Goal: Task Accomplishment & Management: Manage account settings

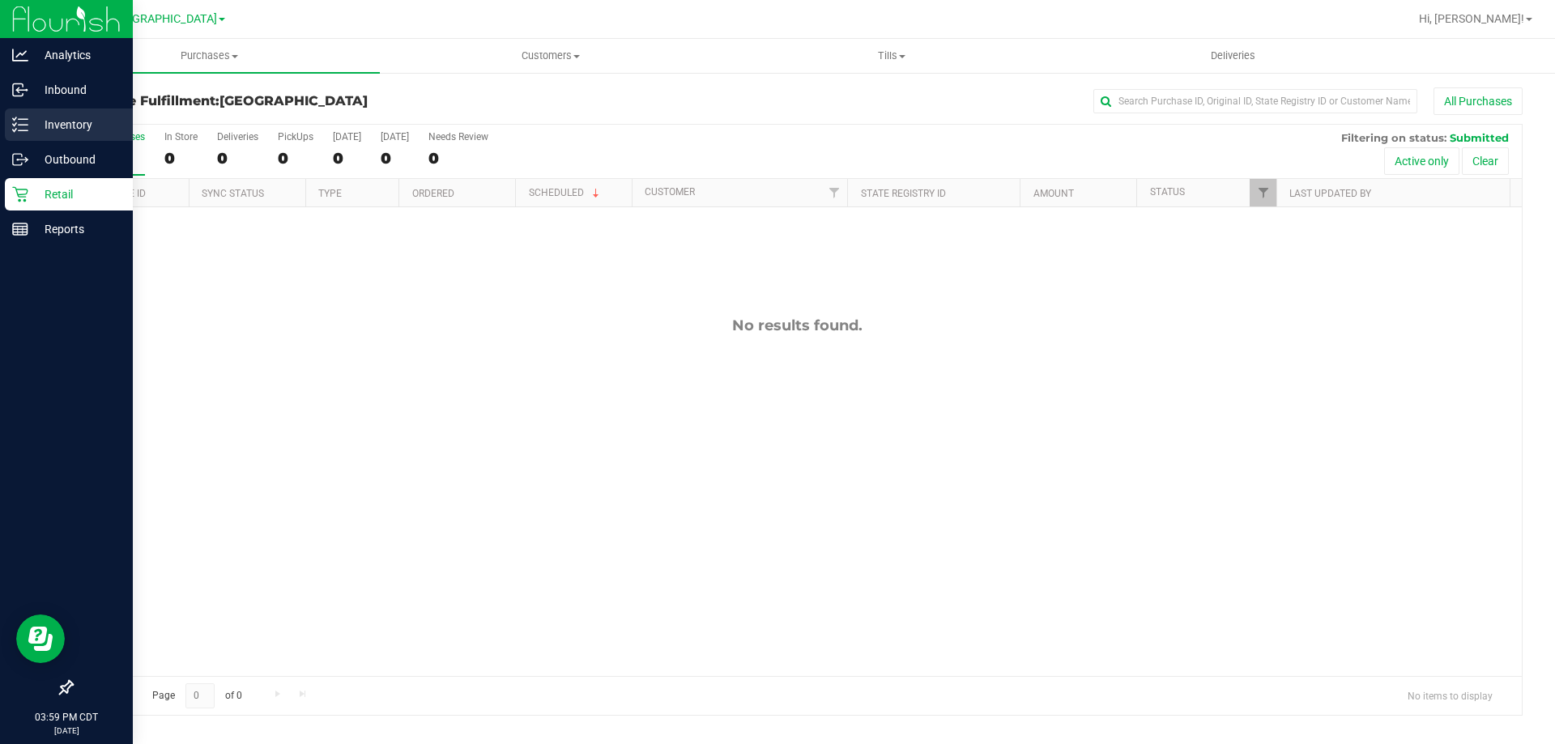
click at [70, 123] on p "Inventory" at bounding box center [76, 124] width 97 height 19
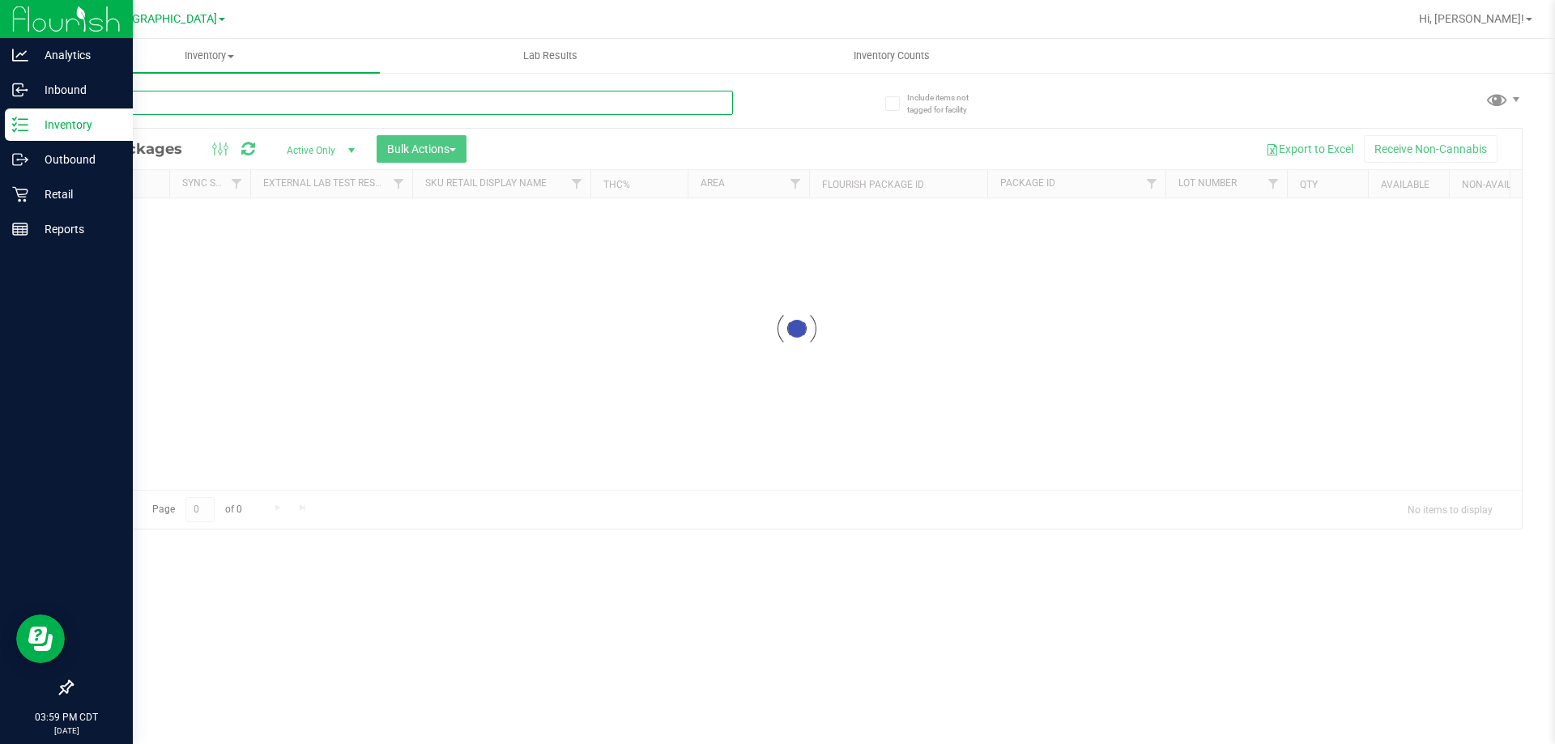
click at [214, 103] on div "Inventory All packages All inventory Waste log Create inventory Lab Results Inv…" at bounding box center [797, 391] width 1516 height 705
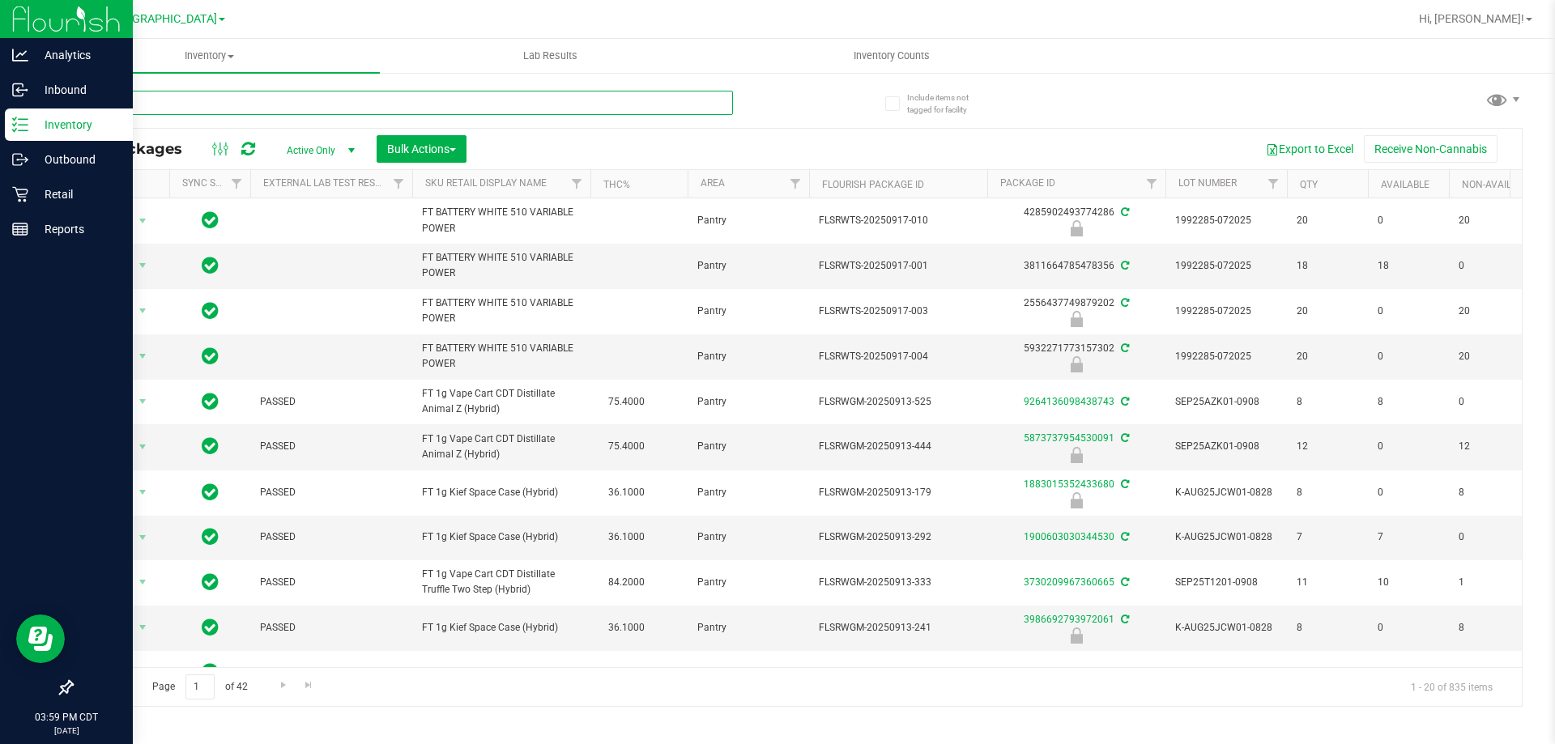
type input "gpe"
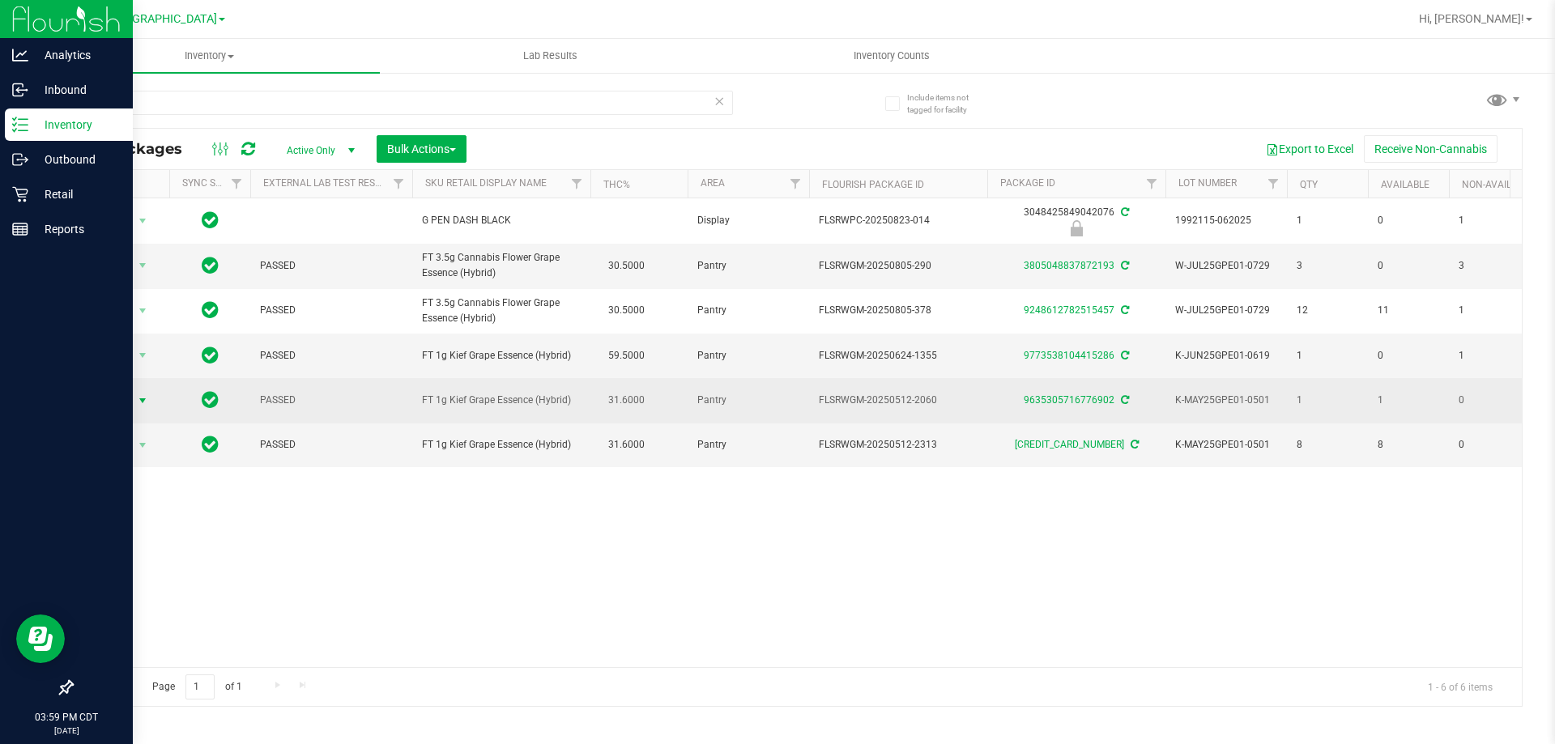
click at [130, 389] on span "Action" at bounding box center [110, 400] width 44 height 23
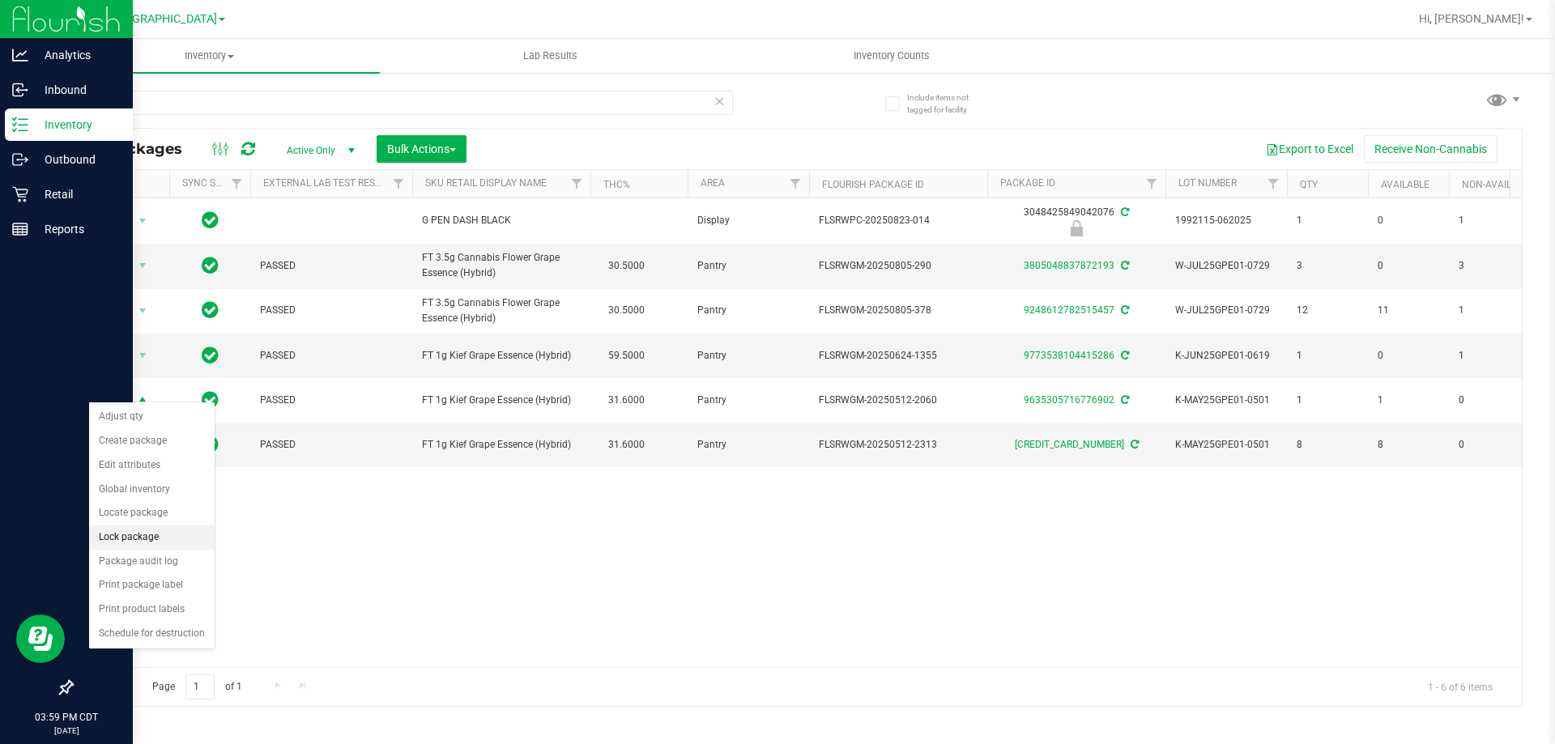
click at [143, 543] on li "Lock package" at bounding box center [151, 537] width 125 height 24
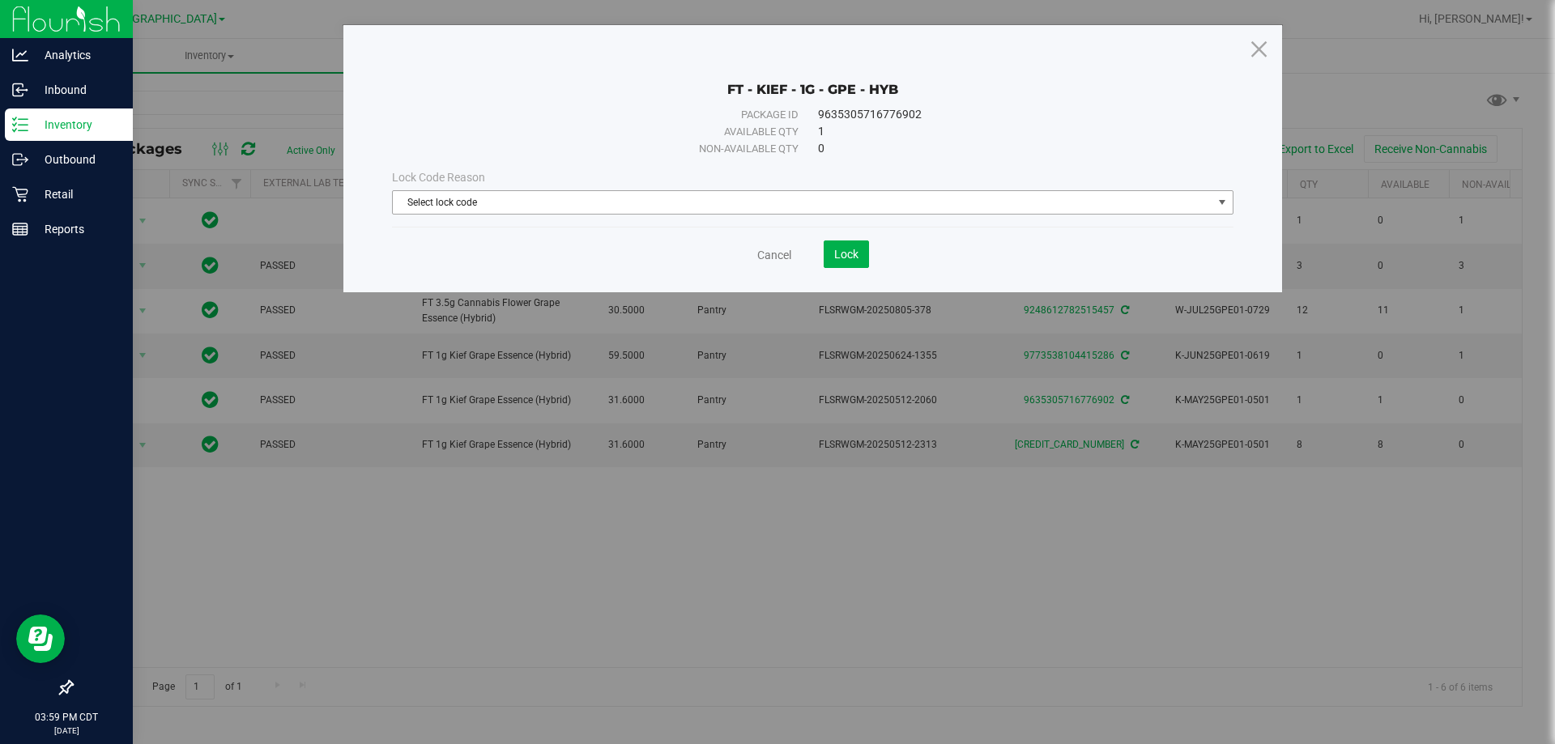
click at [512, 201] on span "Select lock code" at bounding box center [802, 202] width 819 height 23
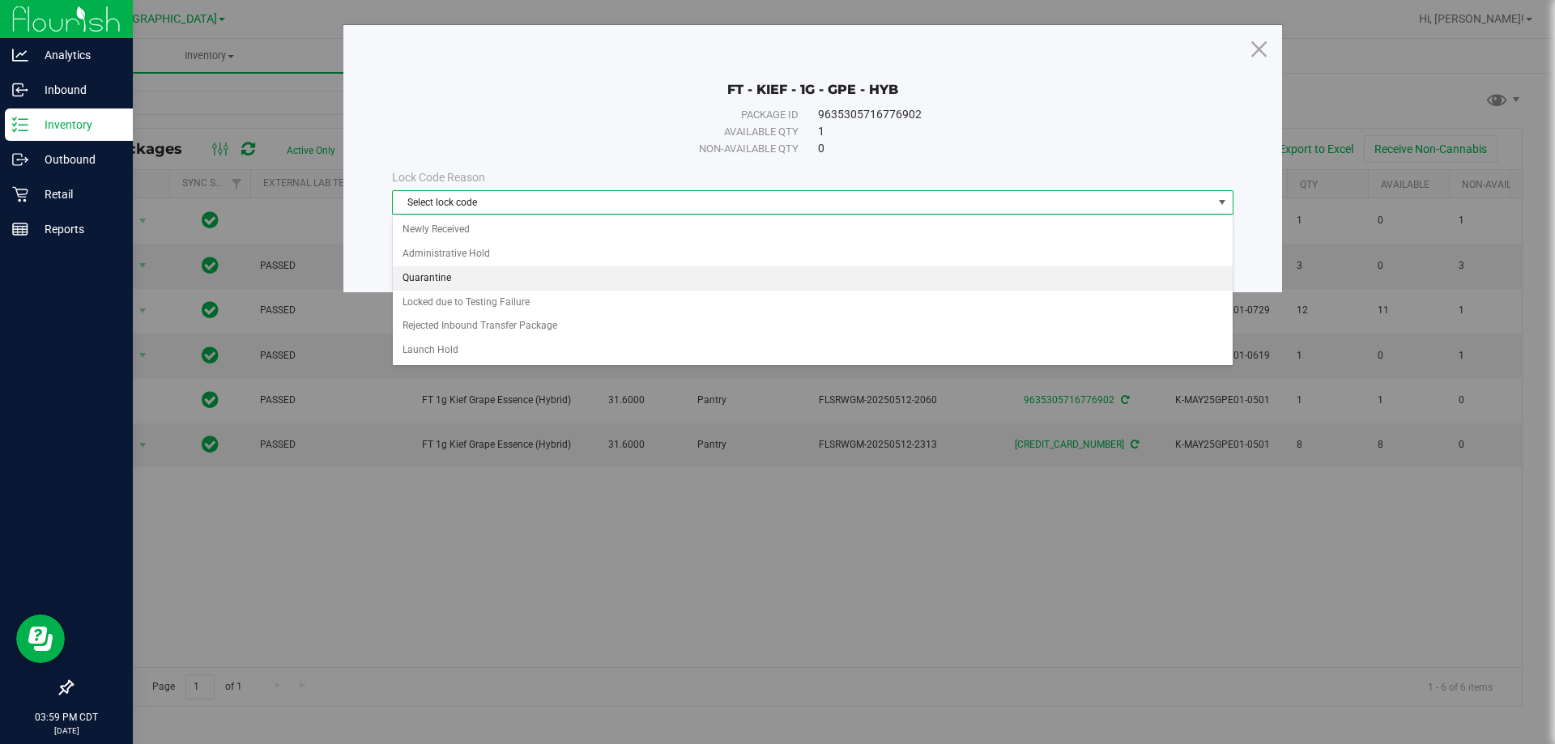
click at [447, 278] on li "Quarantine" at bounding box center [813, 278] width 840 height 24
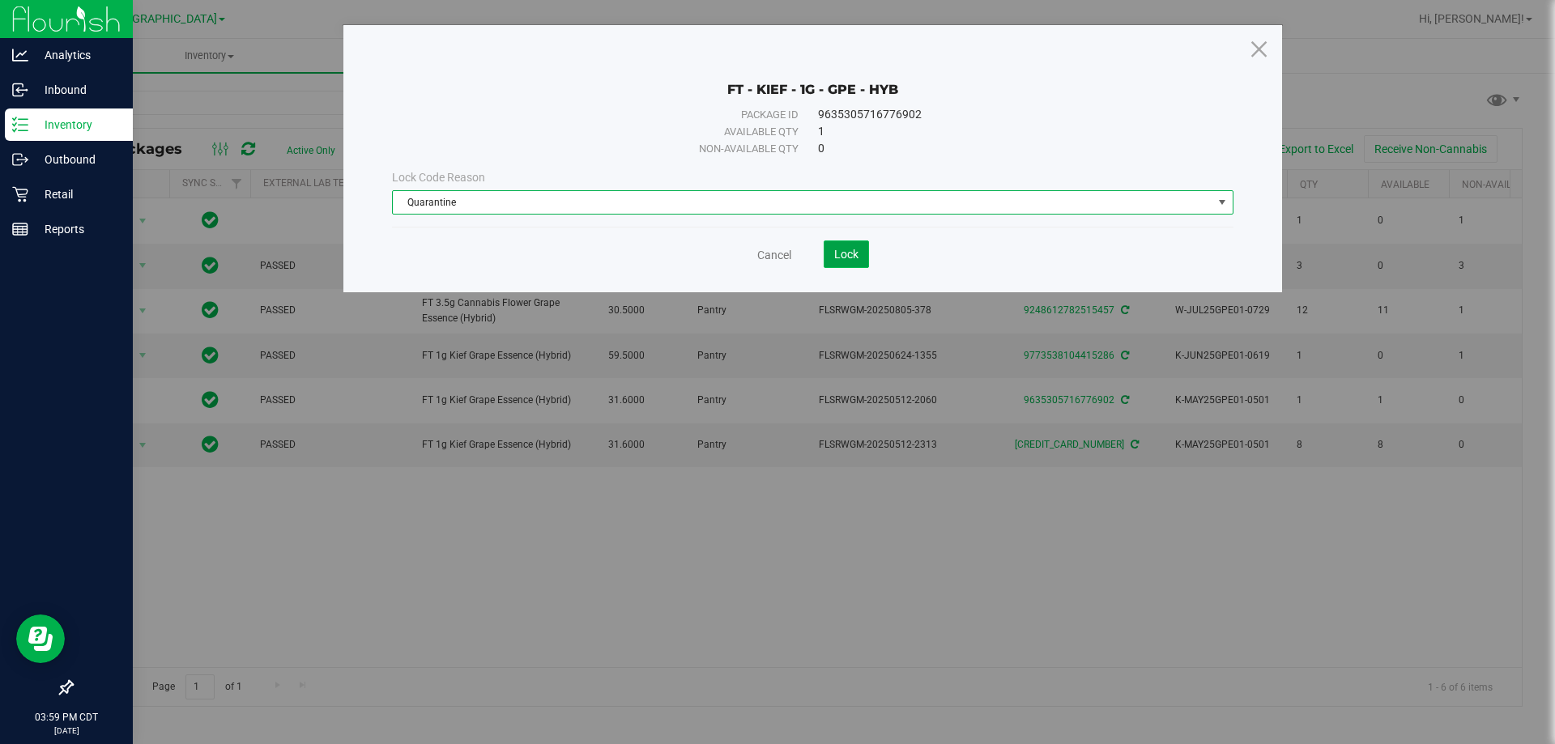
click at [850, 257] on span "Lock" at bounding box center [846, 254] width 24 height 13
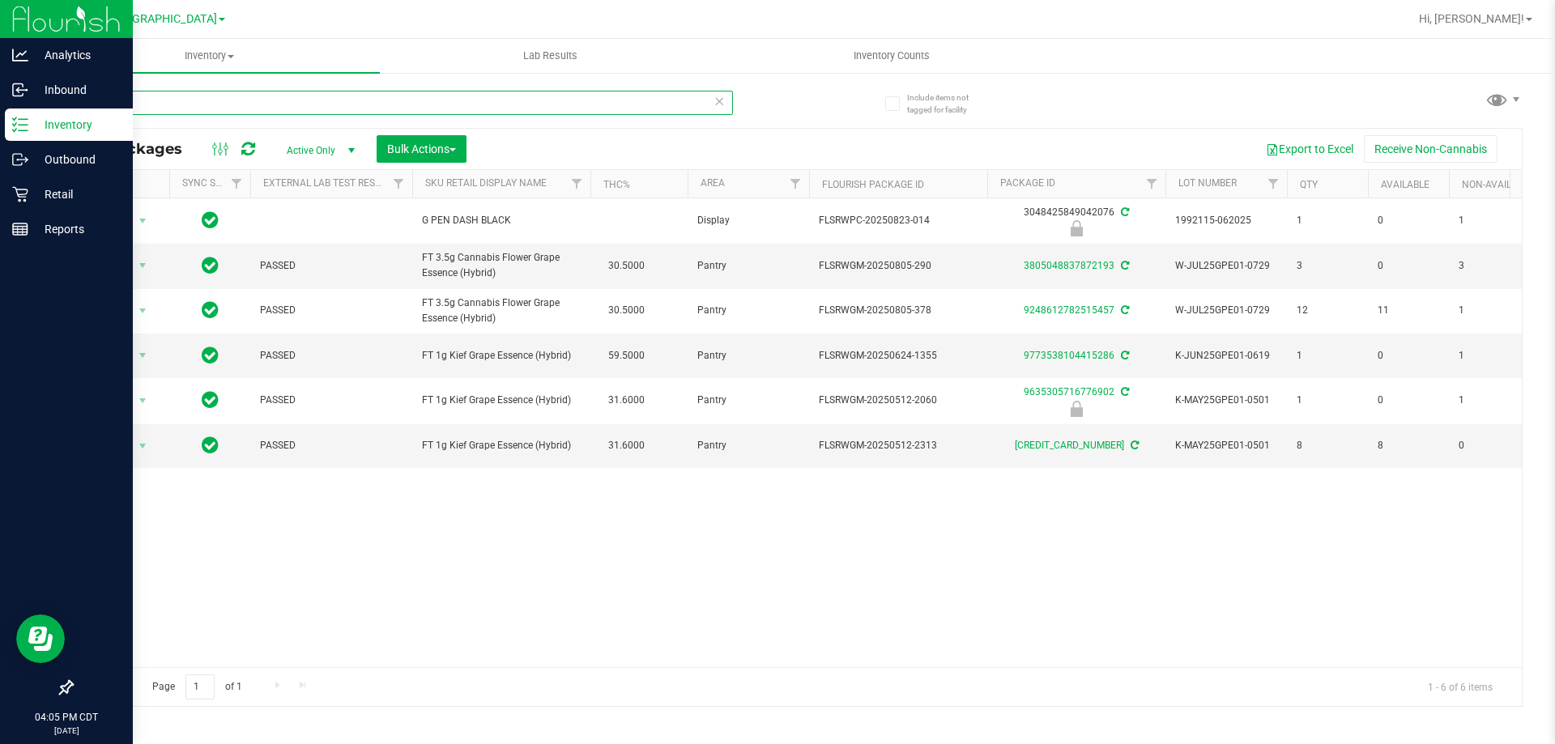
drag, startPoint x: 182, startPoint y: 108, endPoint x: 24, endPoint y: 126, distance: 159.0
click at [24, 126] on div "Analytics Inbound Inventory Outbound Retail Reports 04:05 PM CDT [DATE] 09/20 […" at bounding box center [777, 372] width 1555 height 744
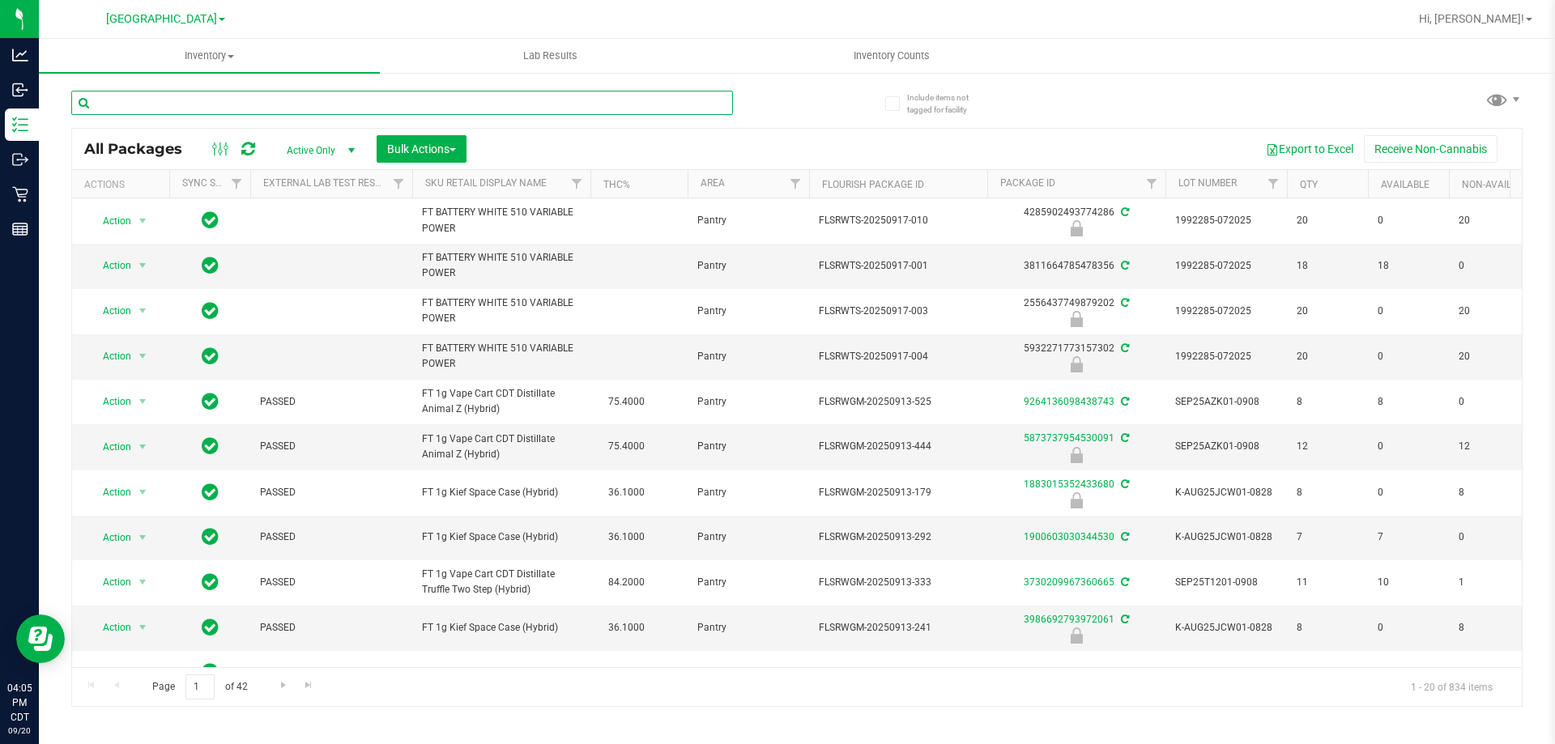
click at [240, 109] on input "text" at bounding box center [401, 103] width 661 height 24
type input "5425867150262800"
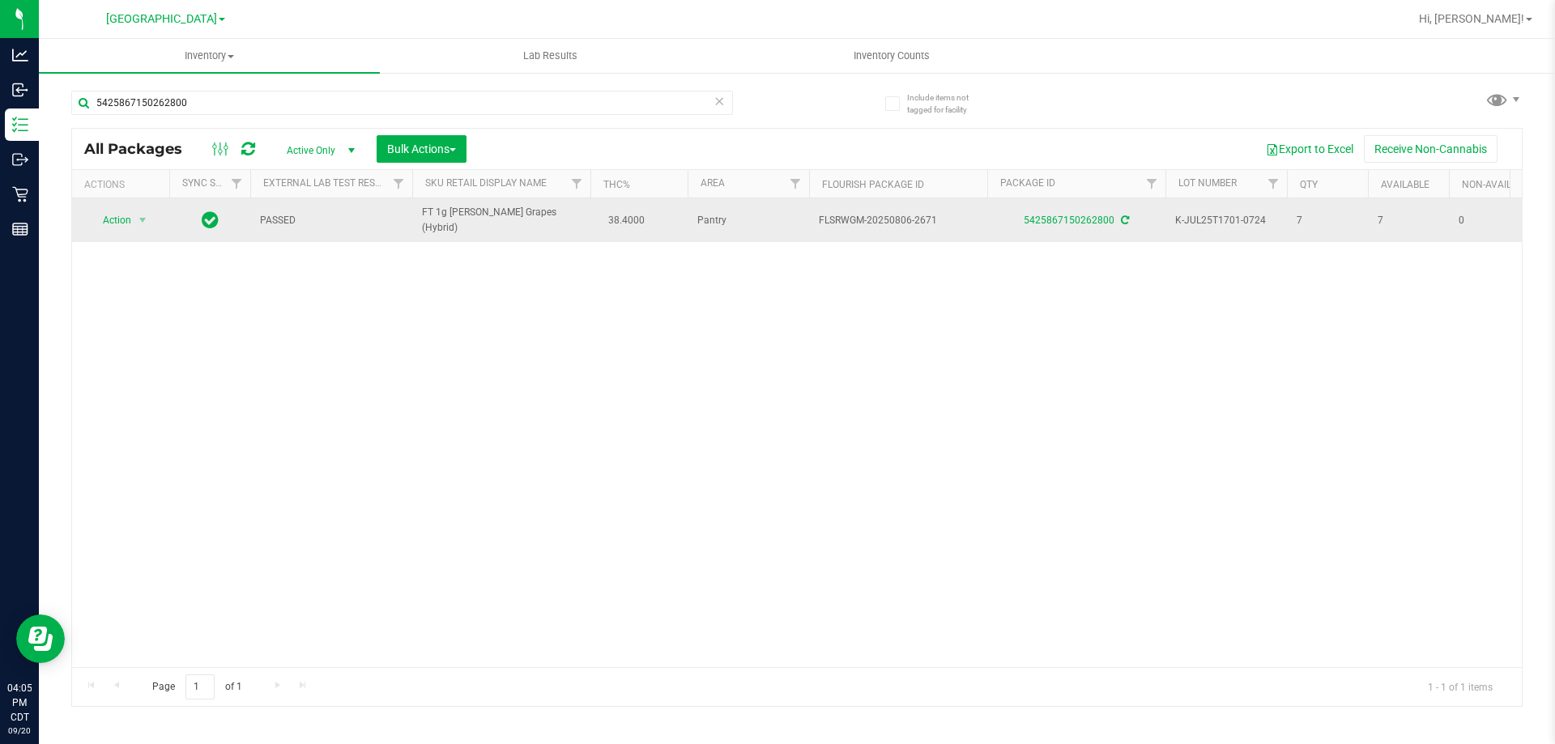
drag, startPoint x: 935, startPoint y: 216, endPoint x: 810, endPoint y: 227, distance: 125.1
click at [810, 227] on td "FLSRWGM-20250806-2671" at bounding box center [898, 220] width 178 height 44
copy span "FLSRWGM-20250806-2671"
drag, startPoint x: 1264, startPoint y: 215, endPoint x: 1189, endPoint y: 225, distance: 75.9
click at [1189, 225] on td "K-JUL25T1701-0724" at bounding box center [1225, 220] width 121 height 44
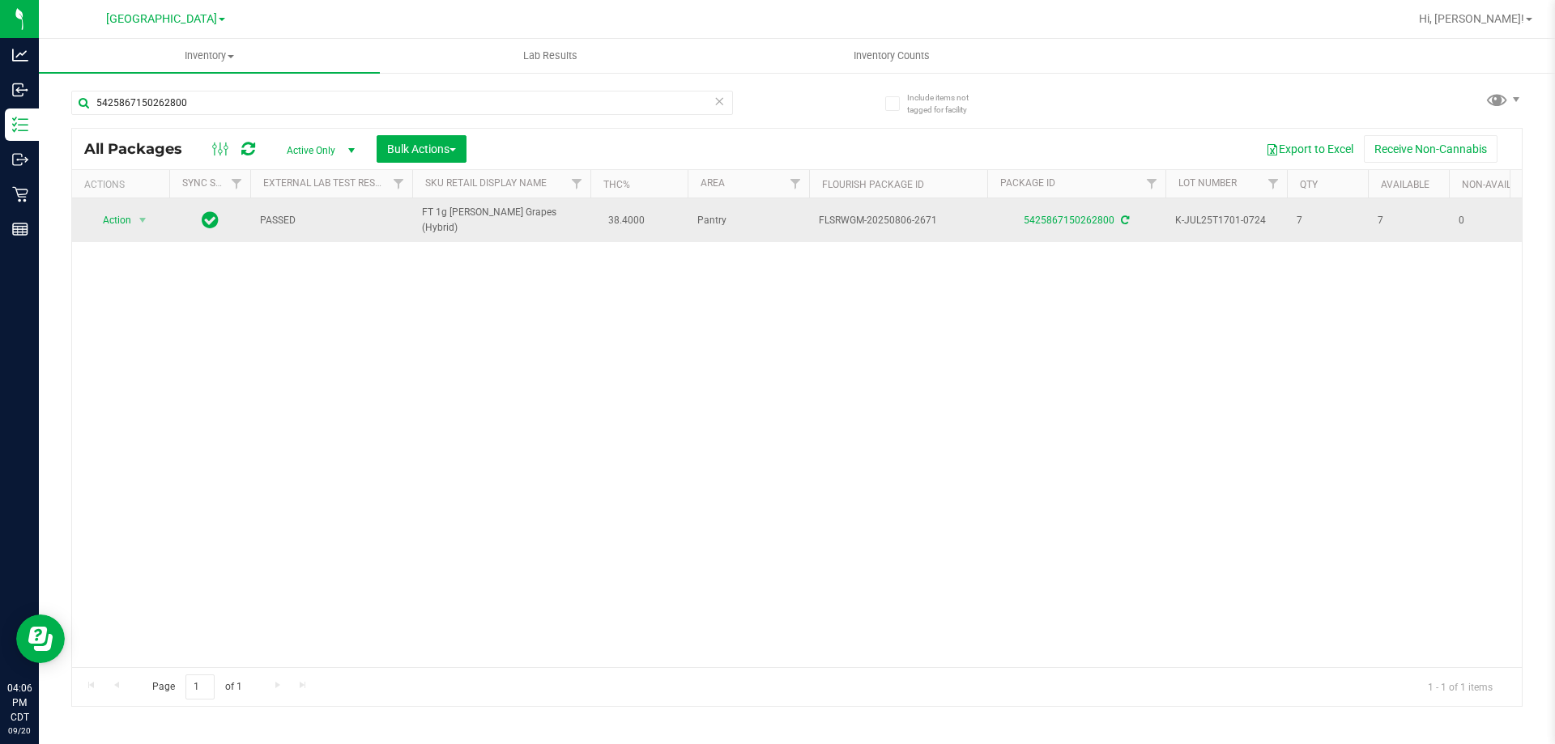
copy span "K-JUL25T1701-0724"
click at [1050, 218] on link "5425867150262800" at bounding box center [1068, 220] width 91 height 11
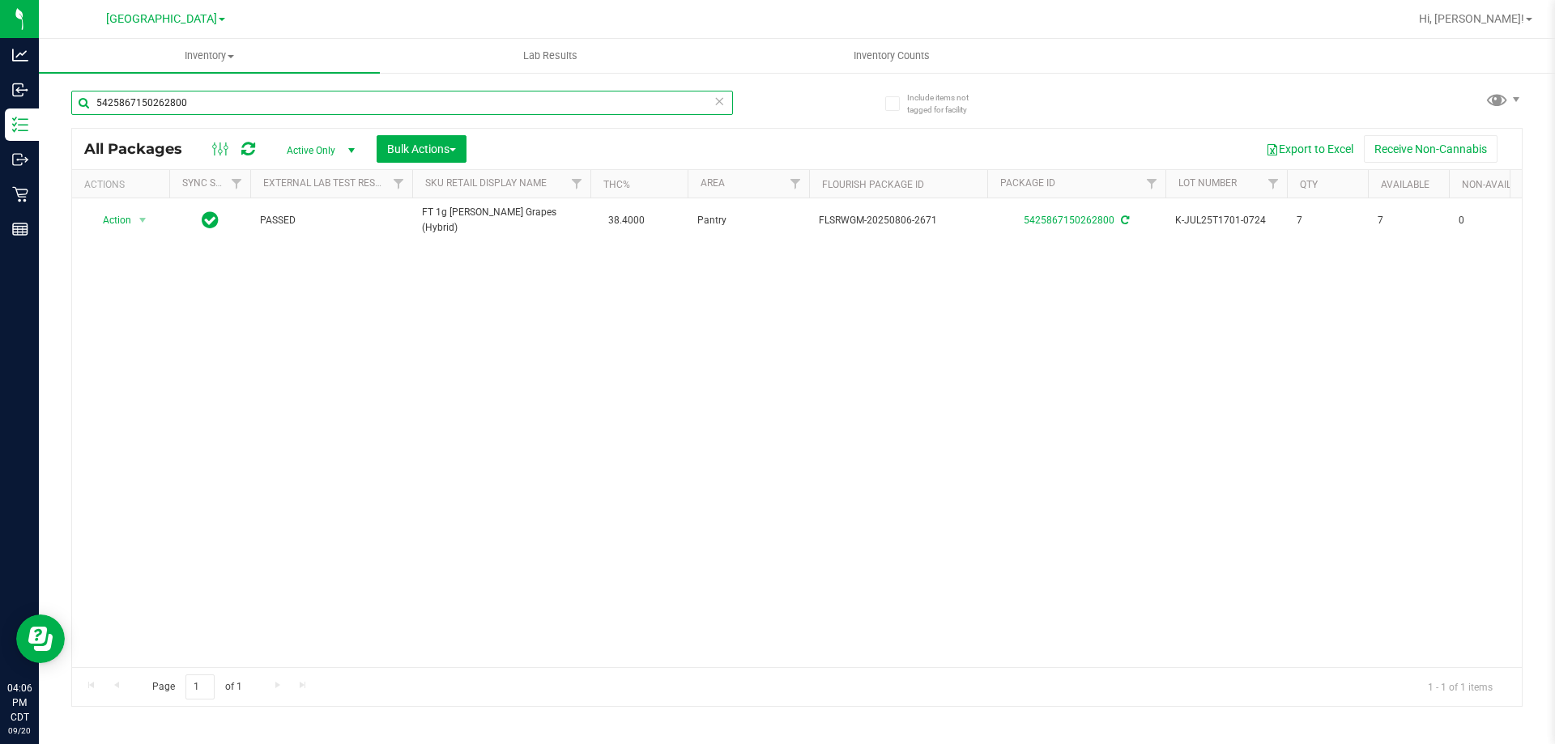
drag, startPoint x: 265, startPoint y: 109, endPoint x: 62, endPoint y: 135, distance: 204.9
click at [62, 135] on div "Include items not tagged for facility 5425867150262800 All Packages Active Only…" at bounding box center [797, 318] width 1516 height 494
type input "rlf"
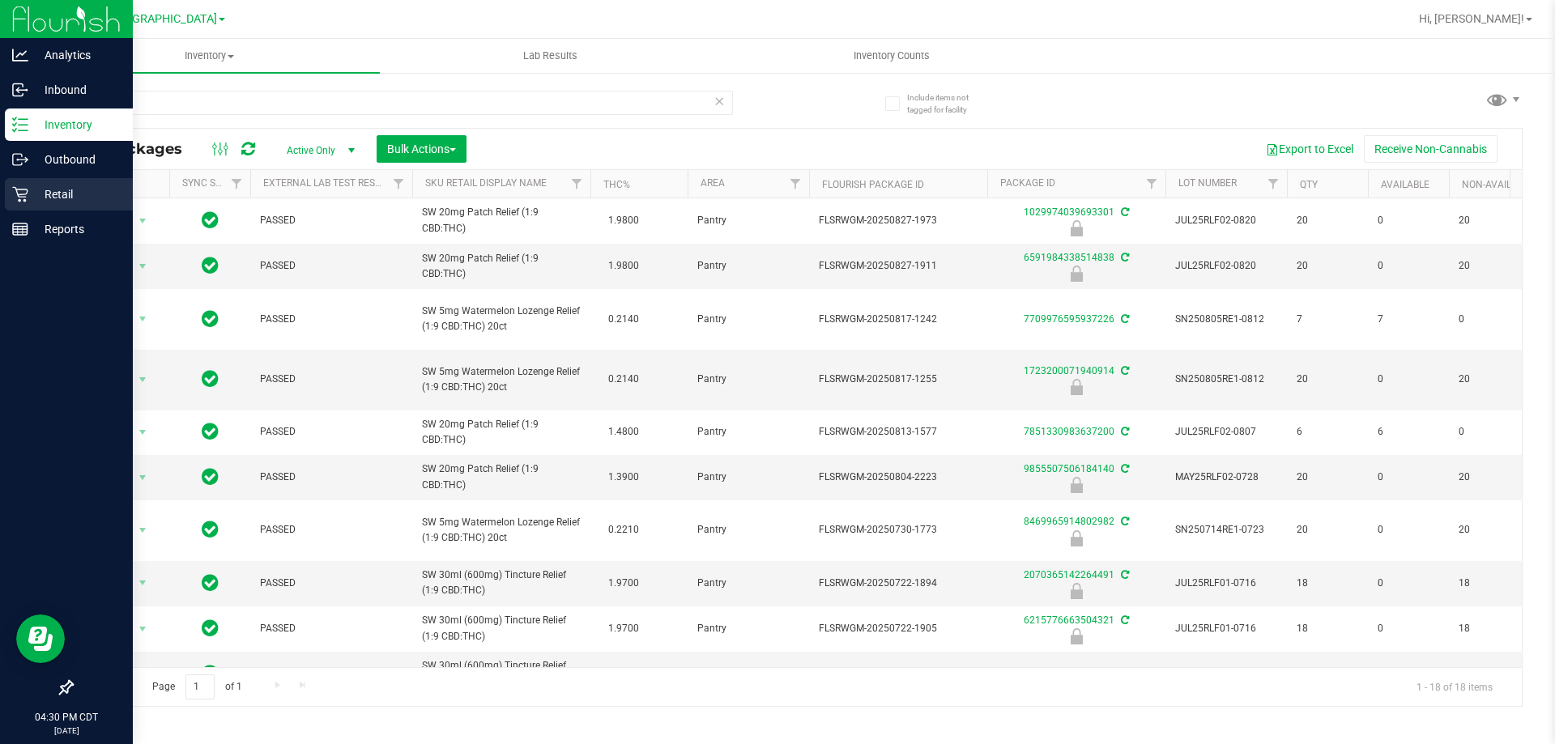
click at [29, 194] on p "Retail" at bounding box center [76, 194] width 97 height 19
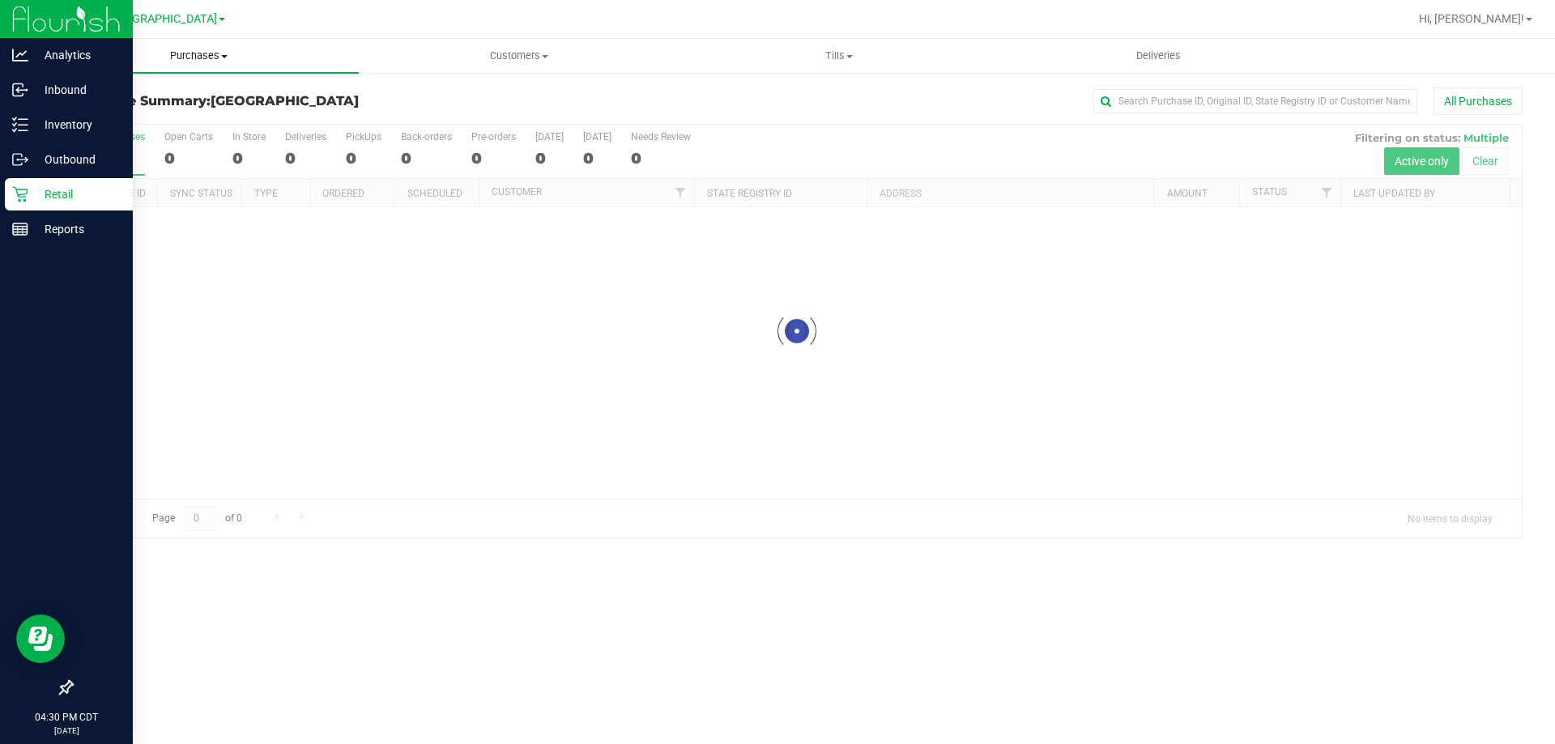
click at [219, 54] on span "Purchases" at bounding box center [199, 56] width 320 height 15
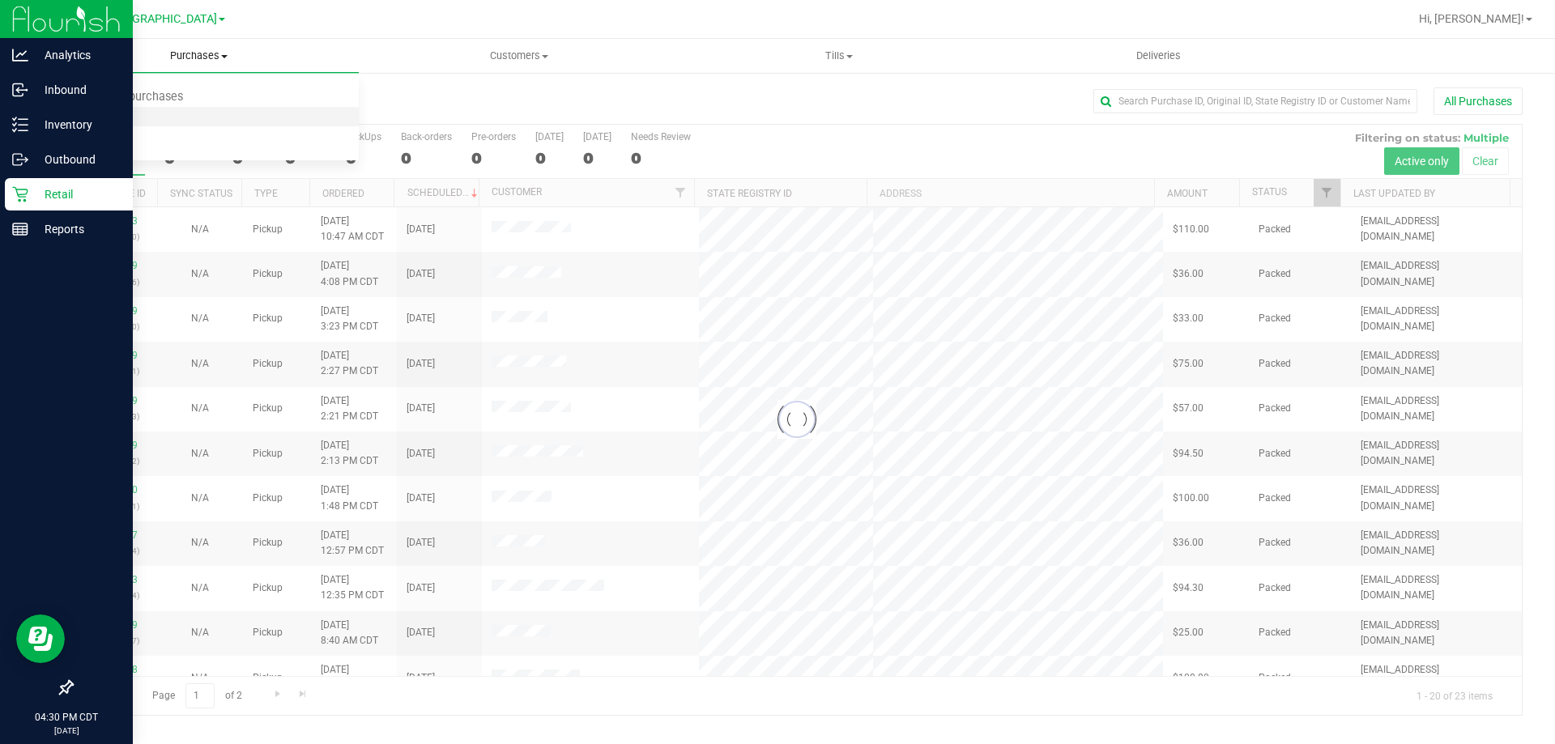
click at [122, 120] on span "Fulfillment" at bounding box center [89, 117] width 100 height 14
